Goal: Task Accomplishment & Management: Complete application form

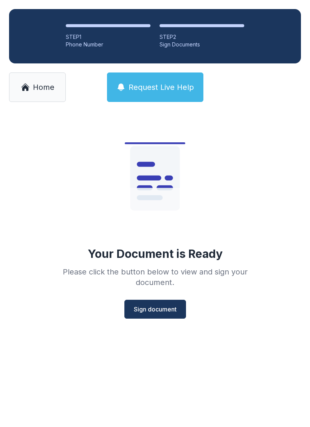
click at [168, 311] on span "Sign document" at bounding box center [155, 309] width 43 height 9
click at [44, 77] on link "Home" at bounding box center [37, 87] width 57 height 29
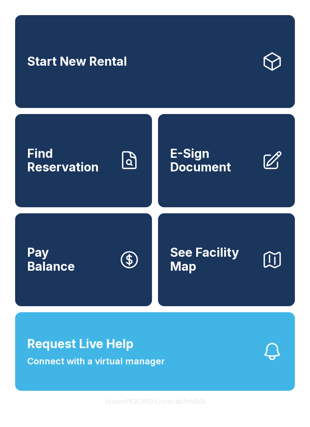
click at [248, 175] on span "E-Sign Document" at bounding box center [212, 161] width 85 height 28
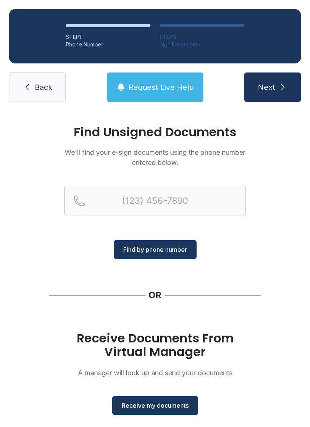
click at [176, 407] on span "Receive my documents" at bounding box center [155, 405] width 67 height 9
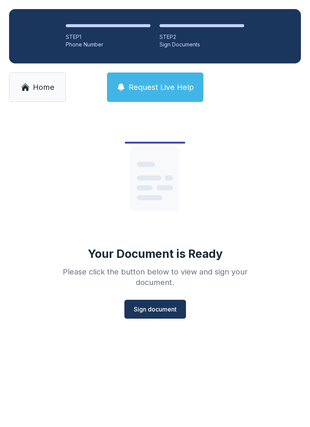
click at [166, 307] on span "Sign document" at bounding box center [155, 309] width 43 height 9
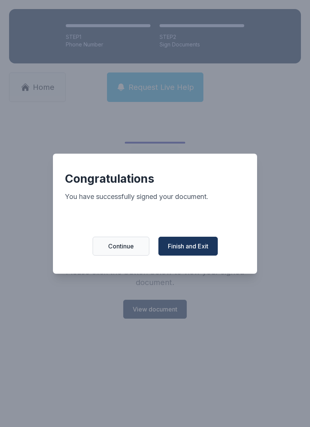
click at [201, 250] on span "Finish and Exit" at bounding box center [188, 246] width 40 height 9
